Goal: Information Seeking & Learning: Learn about a topic

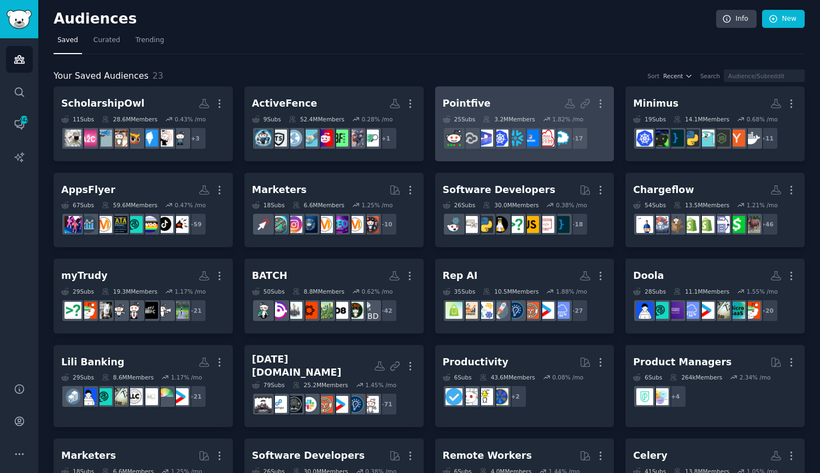
click at [510, 99] on h2 "Pointfive More" at bounding box center [525, 103] width 164 height 19
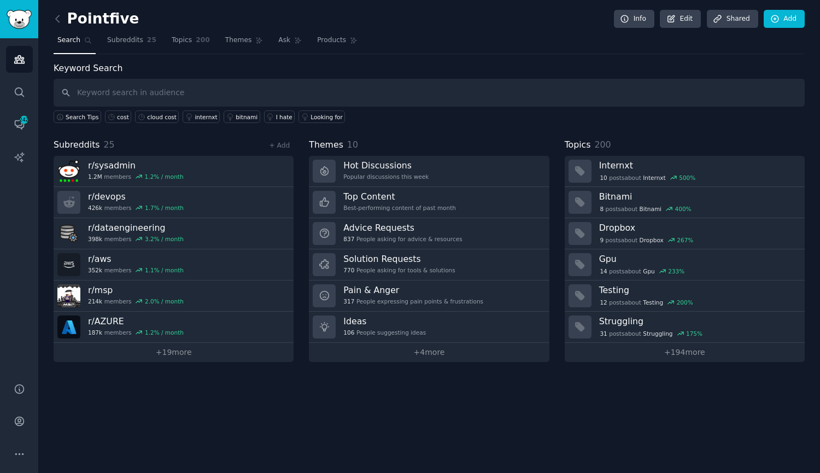
click at [190, 104] on input "text" at bounding box center [429, 93] width 751 height 28
type input "cost"
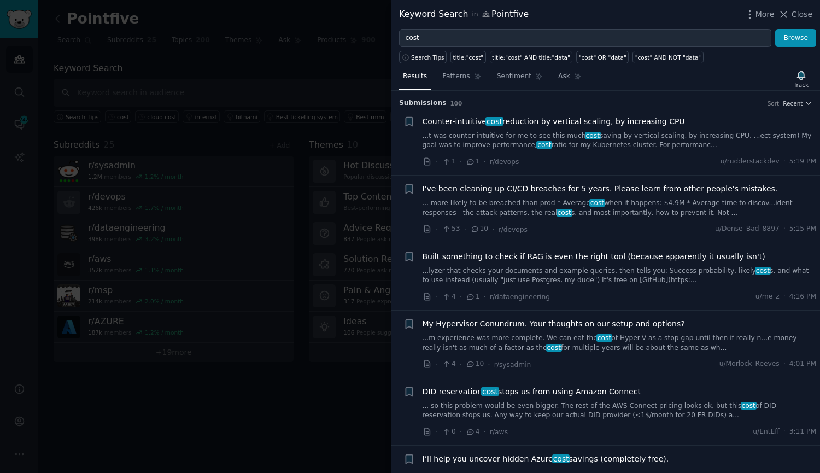
click at [516, 131] on link "...t was counter-intuitive for me to see this much cost saving by vertical scal…" at bounding box center [619, 140] width 394 height 19
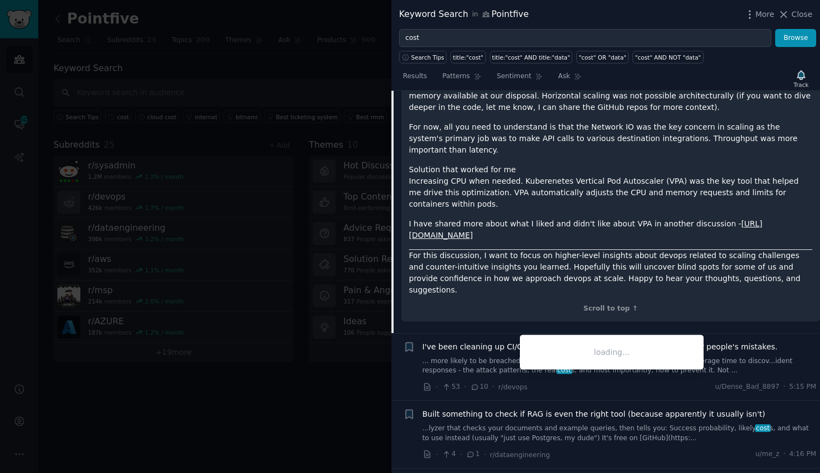
scroll to position [273, 0]
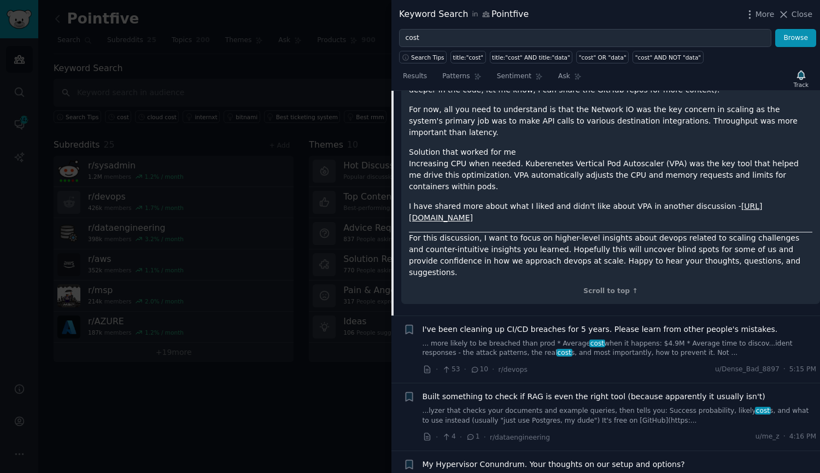
click at [519, 339] on link "... more likely to be breached than prod * Average cost when it happens: $4.9M …" at bounding box center [619, 348] width 394 height 19
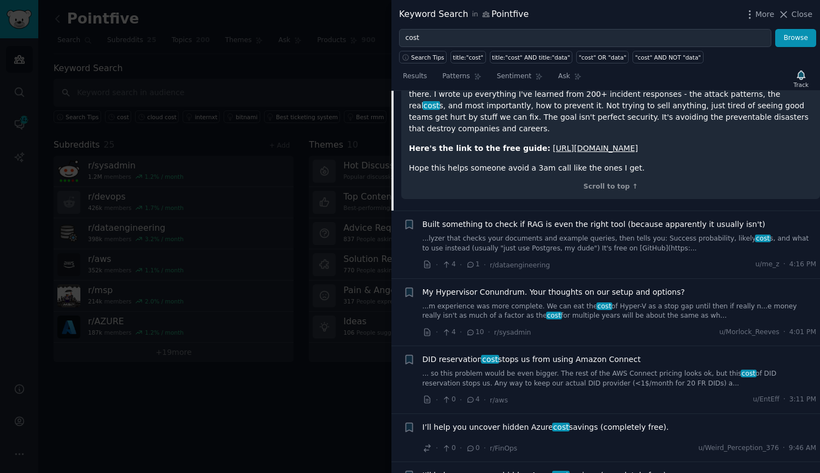
scroll to position [576, 0]
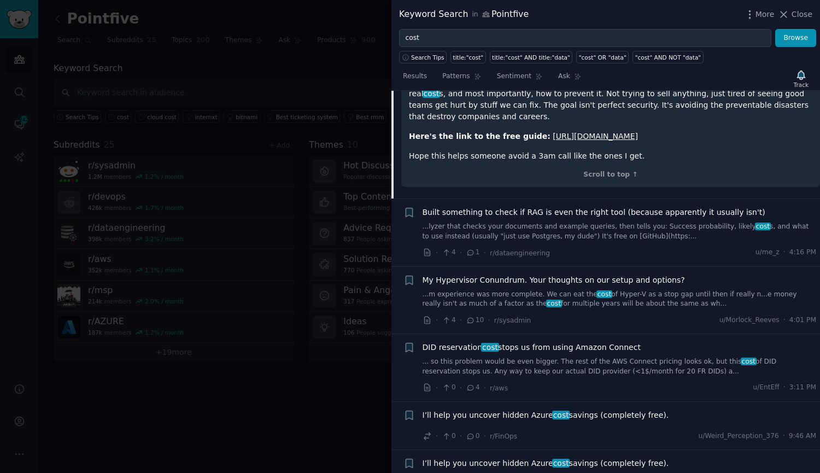
click at [625, 288] on div "My Hypervisor Conundrum. Your thoughts on our setup and options? ...m experienc…" at bounding box center [619, 291] width 394 height 34
click at [626, 300] on link "...m experience was more complete. We can eat the cost of Hyper-V as a stop gap…" at bounding box center [619, 299] width 394 height 19
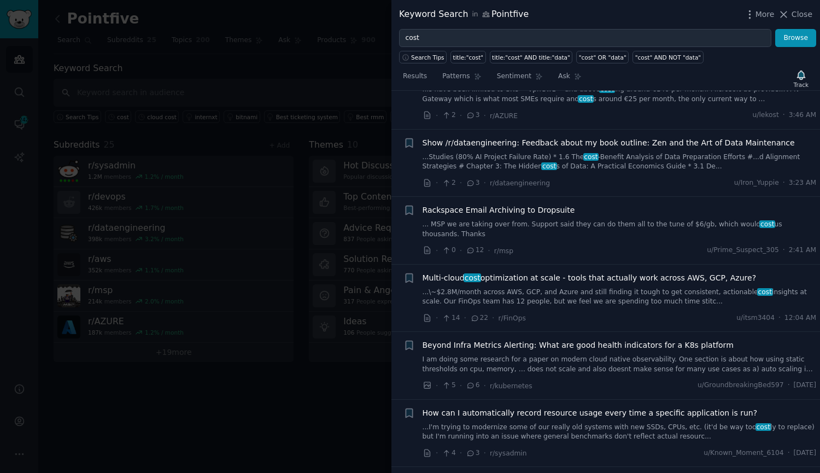
scroll to position [1258, 0]
